Goal: Navigation & Orientation: Find specific page/section

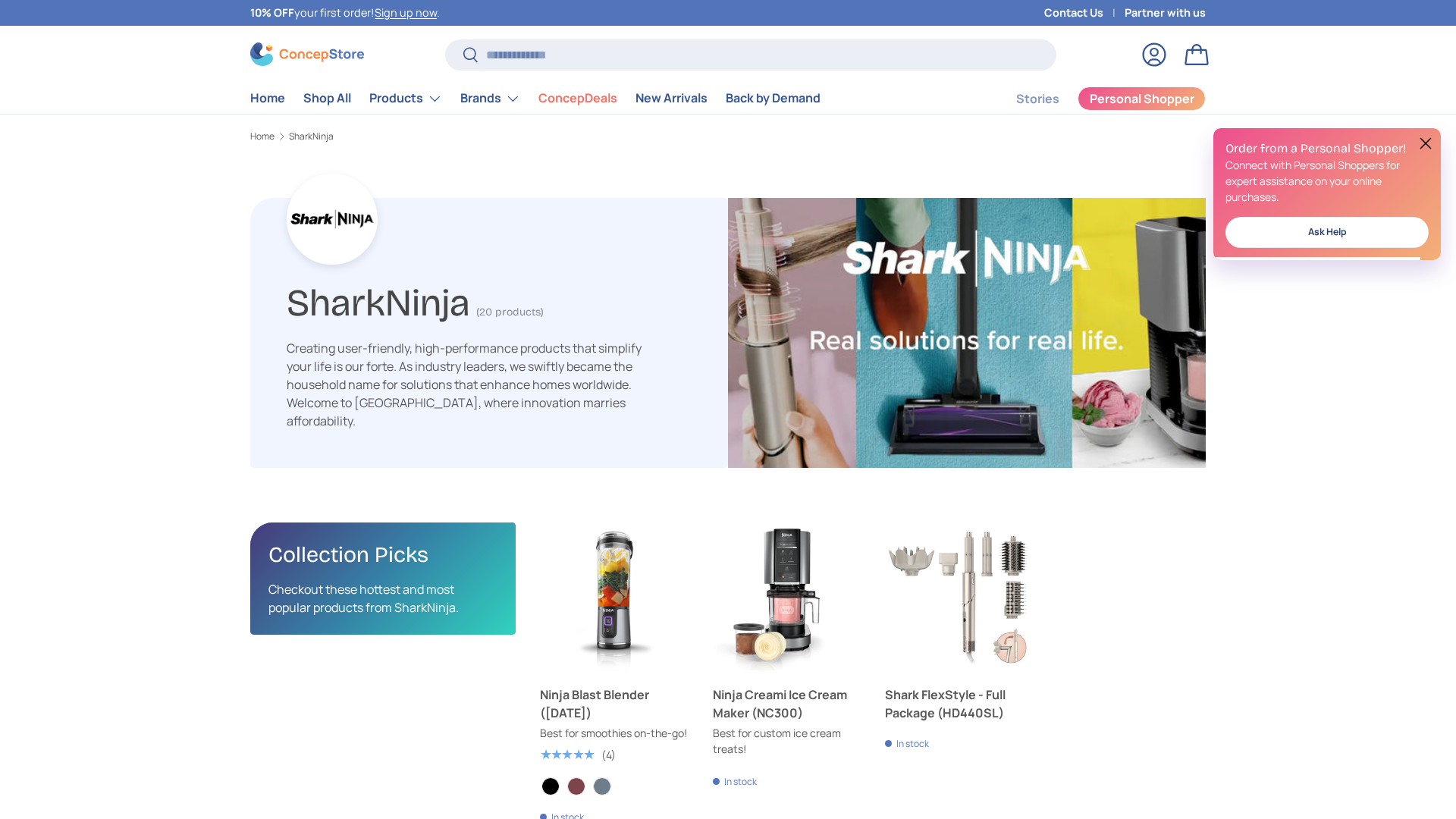
scroll to position [2418, 4947]
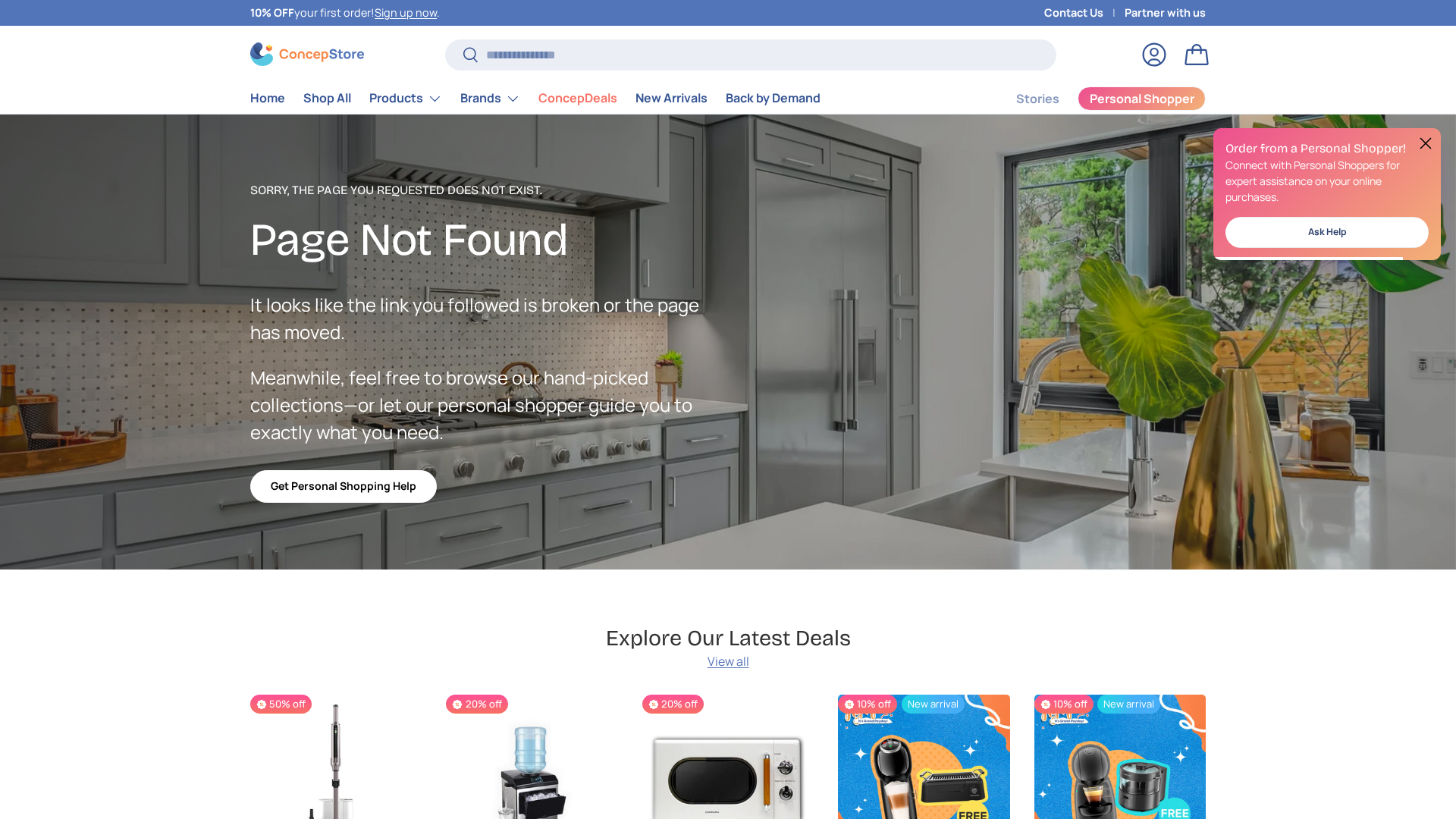
scroll to position [2637, 6202]
